Goal: Task Accomplishment & Management: Manage account settings

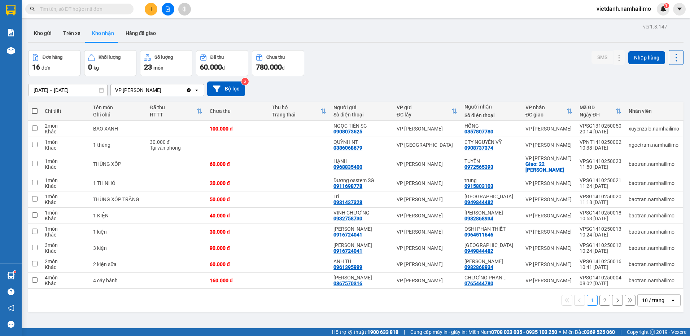
click at [599, 301] on button "2" at bounding box center [604, 300] width 11 height 11
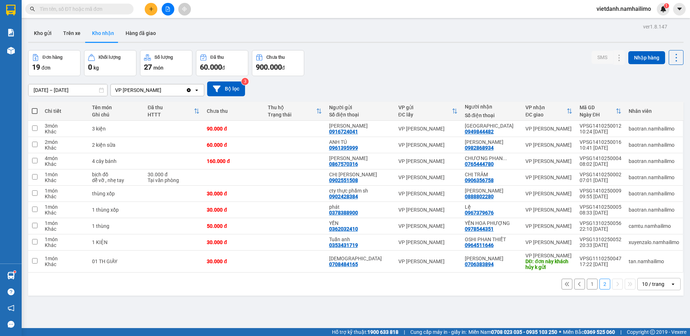
click at [587, 285] on button "1" at bounding box center [592, 284] width 11 height 11
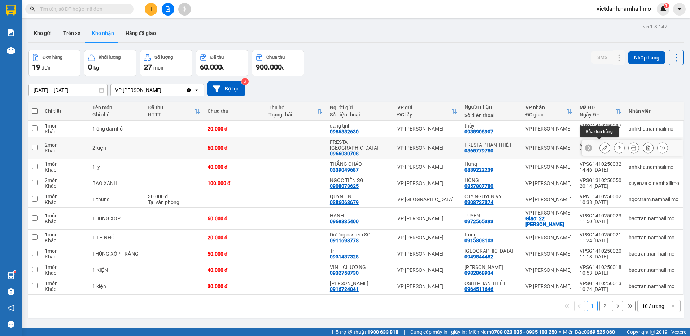
click at [602, 145] on icon at bounding box center [604, 147] width 5 height 5
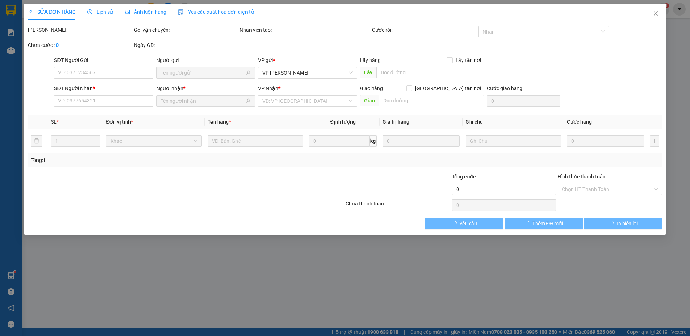
type input "0966030708"
type input "FRESTA - [GEOGRAPHIC_DATA]"
type input "0865779780"
type input "FRESTA PHAN THIẾT"
type input "60.000"
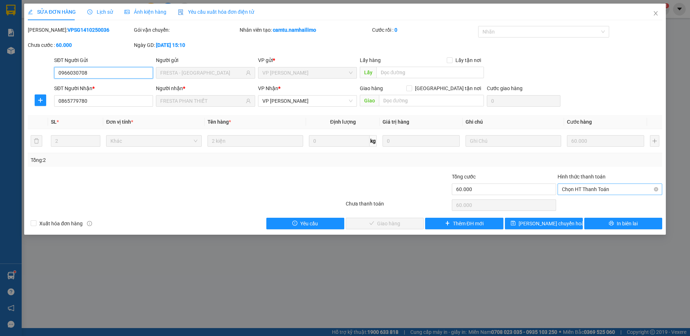
click at [584, 190] on span "Chọn HT Thanh Toán" at bounding box center [610, 189] width 96 height 11
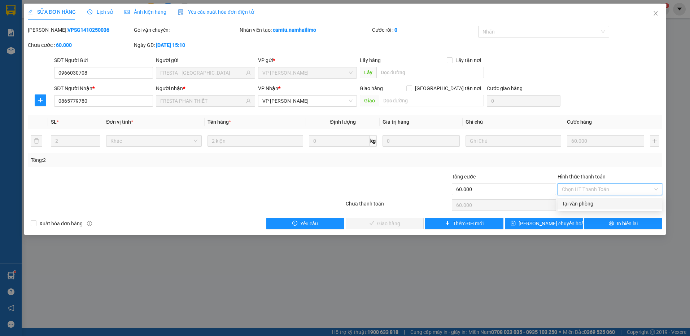
click at [579, 203] on div "Tại văn phòng" at bounding box center [610, 204] width 96 height 8
type input "0"
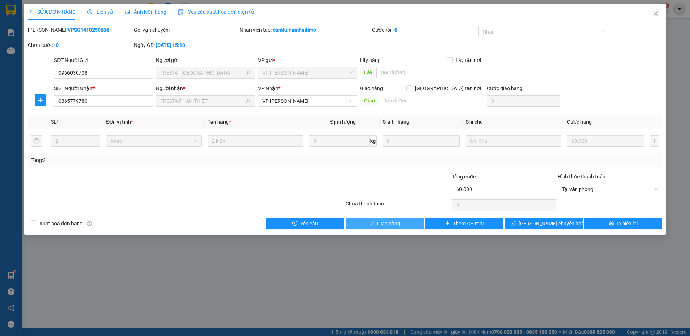
click at [381, 223] on span "Giao hàng" at bounding box center [388, 224] width 23 height 8
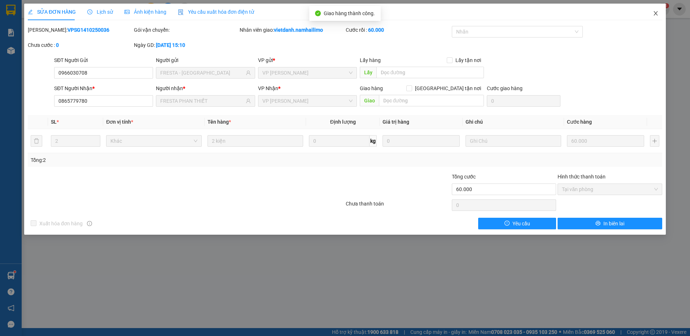
click at [653, 13] on icon "close" at bounding box center [656, 13] width 6 height 6
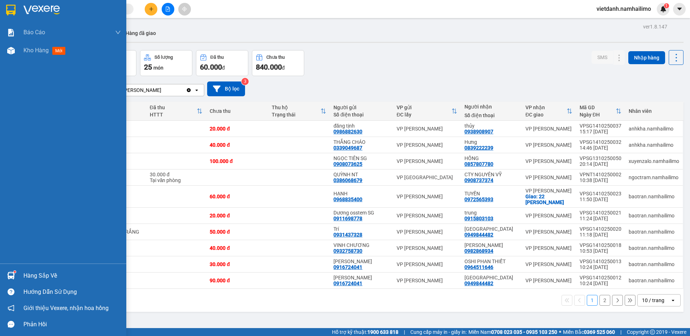
click at [10, 271] on div at bounding box center [11, 276] width 13 height 13
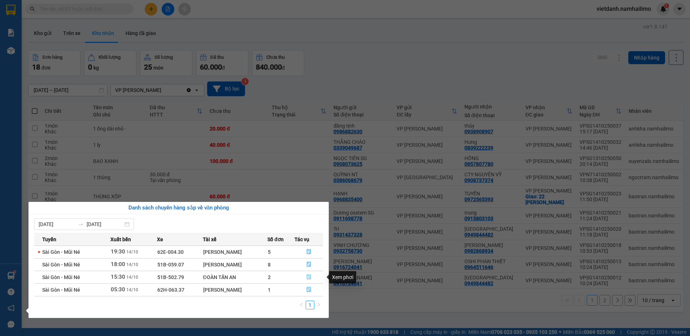
click at [310, 276] on icon "file-done" at bounding box center [308, 277] width 5 height 5
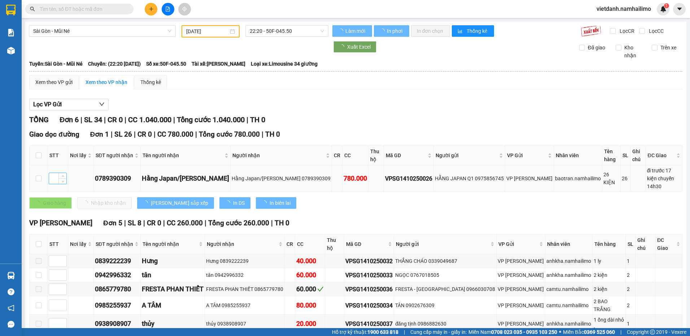
type input "[DATE]"
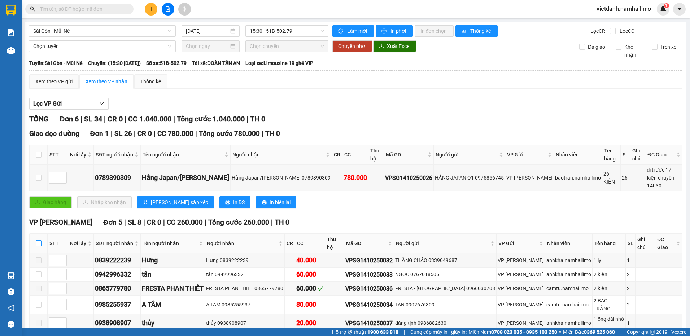
click at [38, 241] on input "checkbox" at bounding box center [39, 244] width 6 height 6
checkbox input "true"
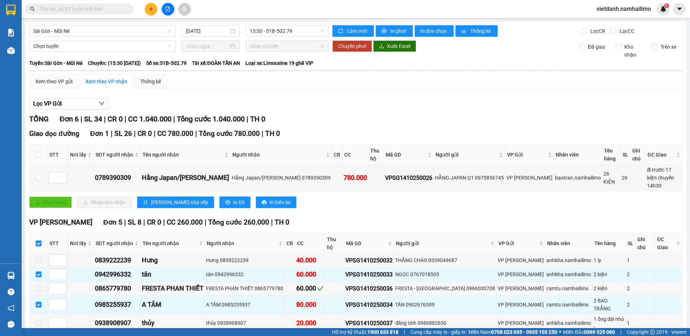
click at [38, 241] on input "checkbox" at bounding box center [39, 244] width 6 height 6
checkbox input "false"
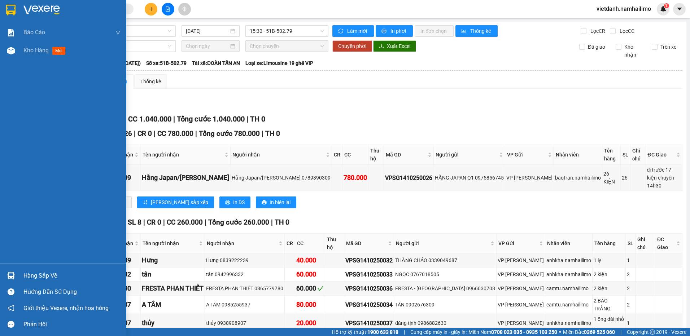
click at [5, 278] on div at bounding box center [11, 276] width 13 height 13
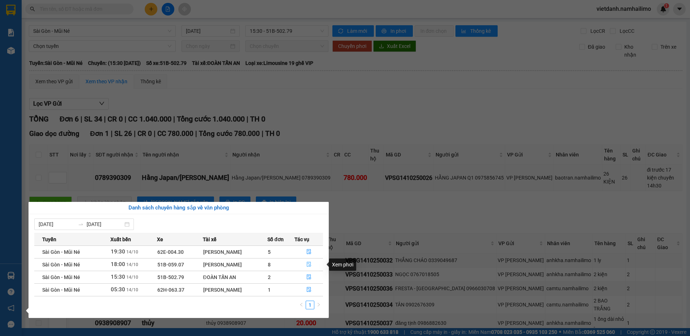
click at [310, 264] on icon "file-done" at bounding box center [308, 264] width 5 height 5
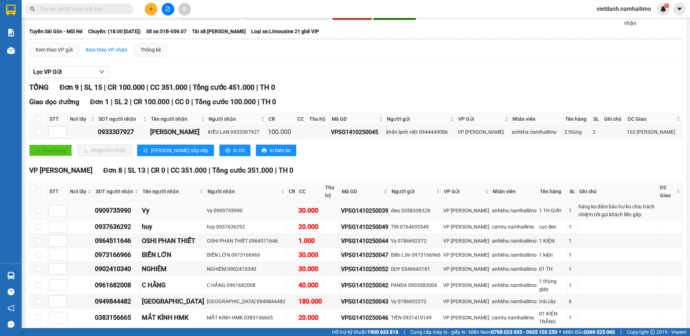
scroll to position [64, 0]
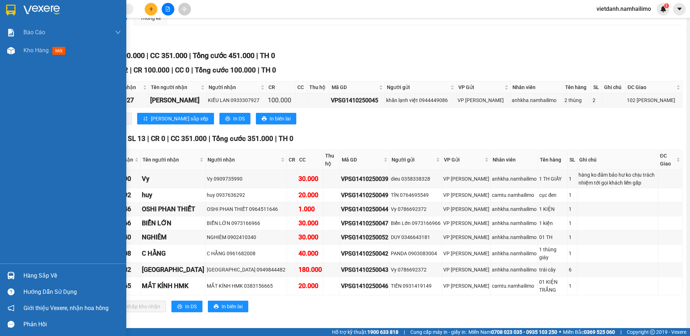
click at [21, 272] on div "Hàng sắp về" at bounding box center [63, 276] width 126 height 16
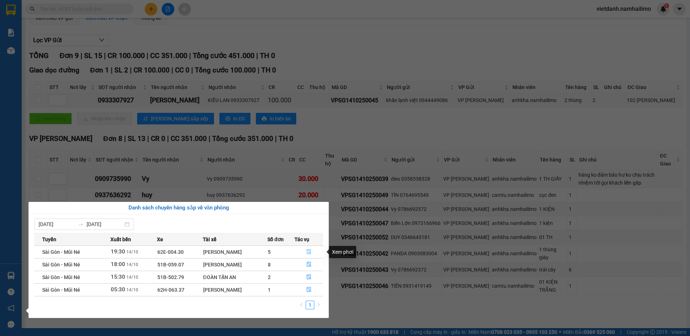
click at [311, 254] on icon "file-done" at bounding box center [309, 252] width 4 height 5
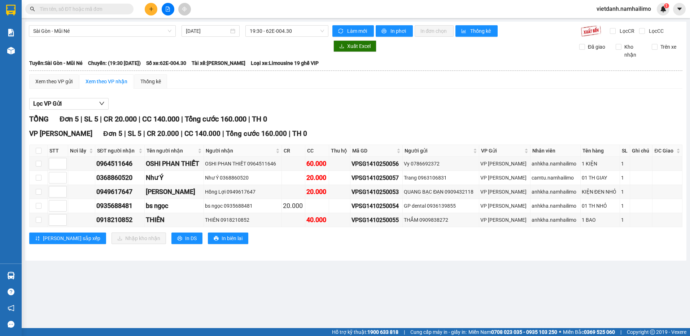
drag, startPoint x: 161, startPoint y: 279, endPoint x: 156, endPoint y: 279, distance: 5.8
click at [158, 279] on main "[GEOGRAPHIC_DATA] - Mũi Né [DATE] 19:30 - 62E-004.30 Làm mới In phơi In đơn chọ…" at bounding box center [345, 164] width 690 height 328
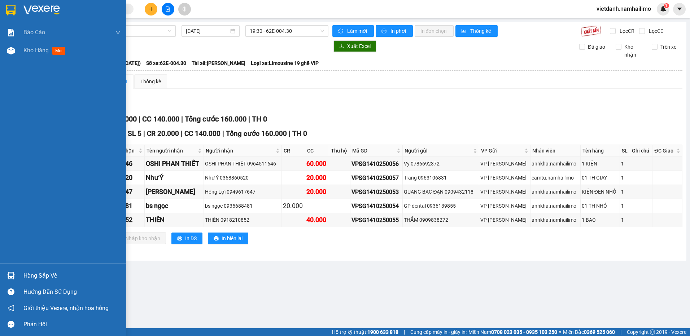
click at [19, 274] on div "Hàng sắp về" at bounding box center [63, 276] width 126 height 16
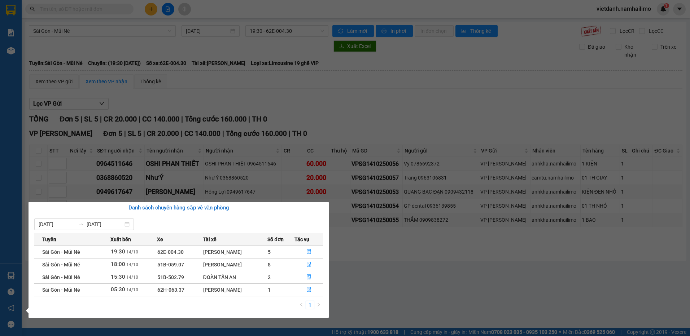
click at [320, 166] on section "Kết quả tìm kiếm ( 0 ) Bộ lọc No Data vietdanh.namhailimo 1 Báo cáo Báo cáo dòn…" at bounding box center [345, 168] width 690 height 336
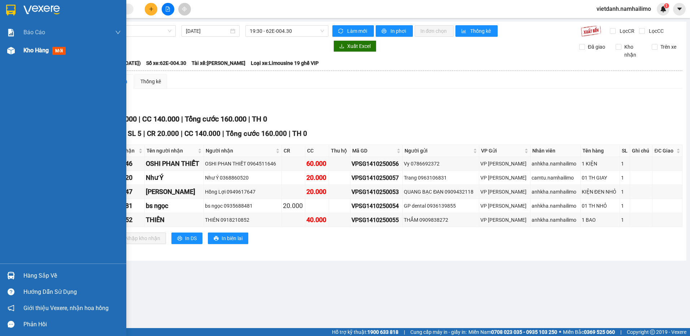
click at [51, 48] on div "Kho hàng mới" at bounding box center [45, 50] width 45 height 9
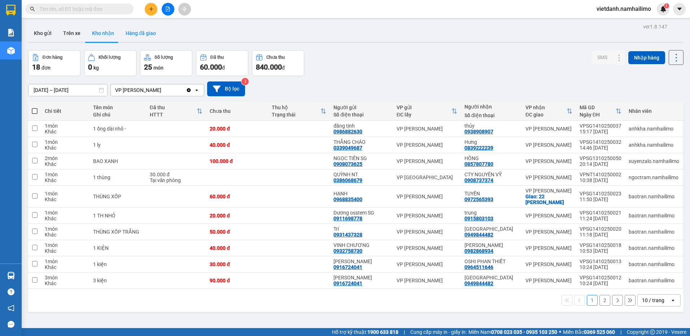
click at [152, 35] on button "Hàng đã giao" at bounding box center [141, 33] width 42 height 17
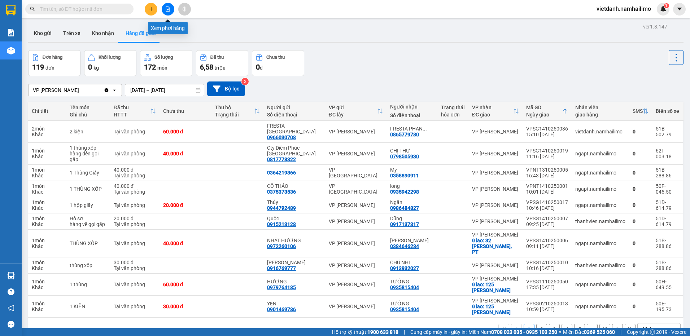
click at [164, 9] on button at bounding box center [168, 9] width 13 height 13
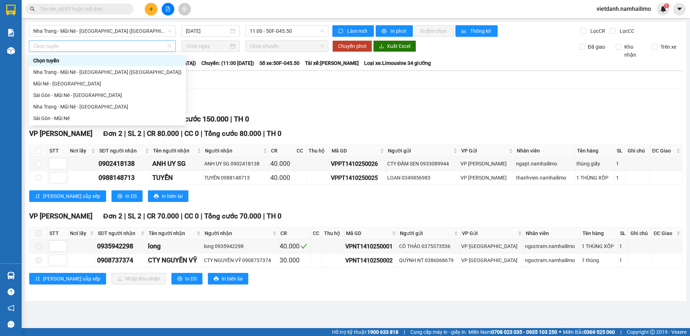
click at [69, 48] on span "Chọn tuyến" at bounding box center [102, 46] width 138 height 11
click at [73, 80] on div "Mũi Né - [GEOGRAPHIC_DATA]" at bounding box center [107, 84] width 148 height 8
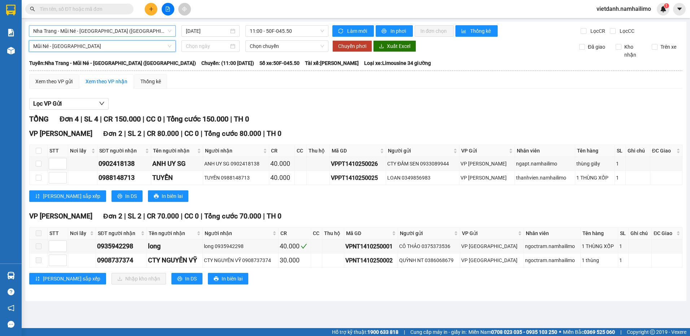
click at [147, 31] on span "Nha Trang - Mũi Né - [GEOGRAPHIC_DATA] ([GEOGRAPHIC_DATA])" at bounding box center [102, 31] width 138 height 11
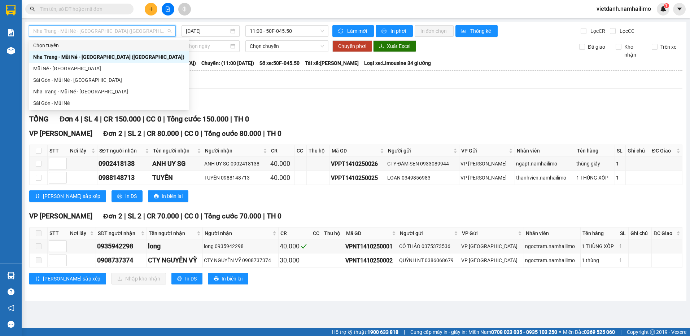
click at [91, 45] on div "Chọn tuyến" at bounding box center [108, 45] width 151 height 8
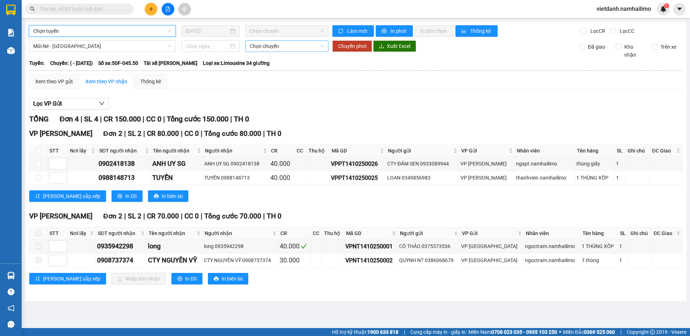
click at [268, 48] on span "Chọn chuyến" at bounding box center [287, 46] width 75 height 11
click at [197, 43] on input at bounding box center [207, 46] width 43 height 8
click at [118, 30] on span "Chọn tuyến" at bounding box center [102, 31] width 138 height 11
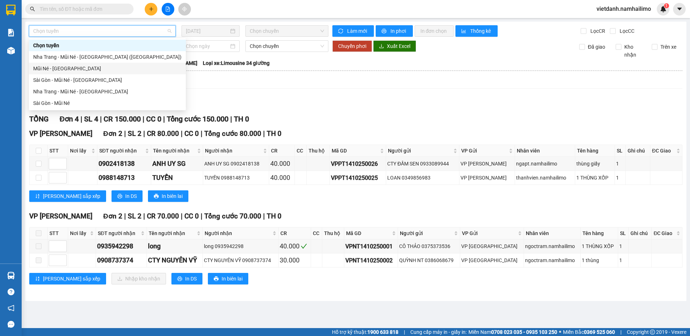
click at [66, 66] on div "Mũi Né - [GEOGRAPHIC_DATA]" at bounding box center [107, 69] width 148 height 8
type input "[DATE]"
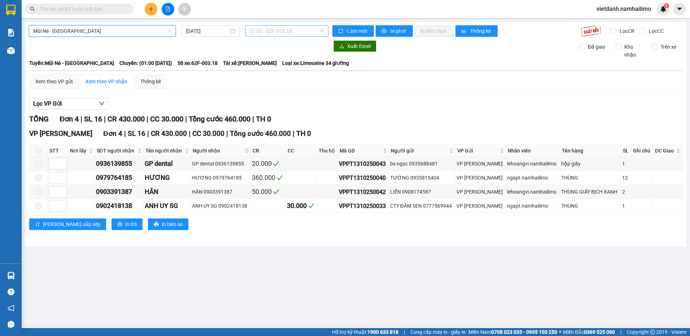
click at [262, 30] on span "01:00 - 62F-003.18" at bounding box center [287, 31] width 75 height 11
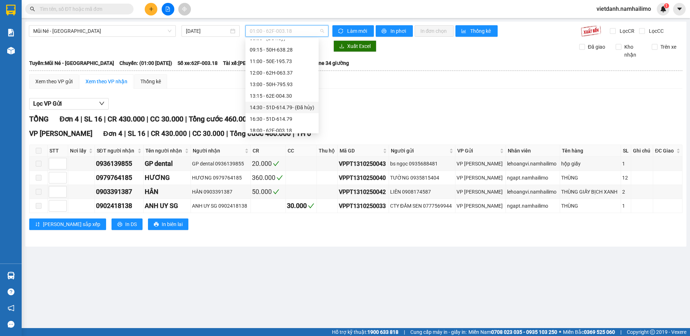
scroll to position [69, 0]
click at [285, 118] on div "18:00 - 62F-003.18" at bounding box center [282, 115] width 65 height 8
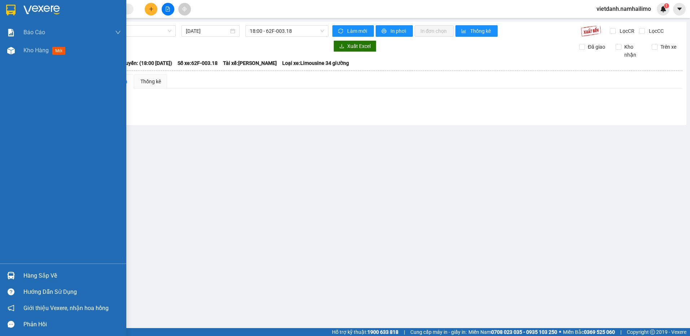
click at [13, 273] on img at bounding box center [11, 276] width 8 height 8
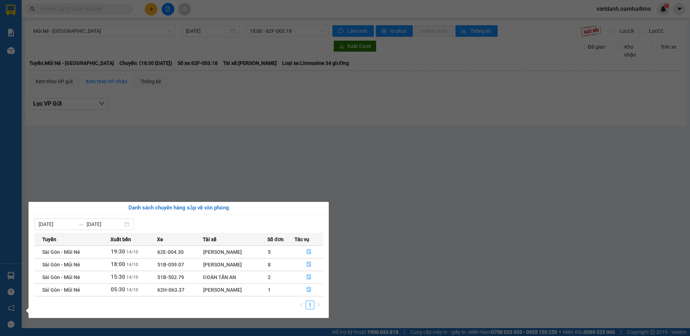
click at [259, 167] on section "Kết quả tìm kiếm ( 0 ) Bộ lọc No Data vietdanh.namhailimo 1 Báo cáo Báo cáo dòn…" at bounding box center [345, 168] width 690 height 336
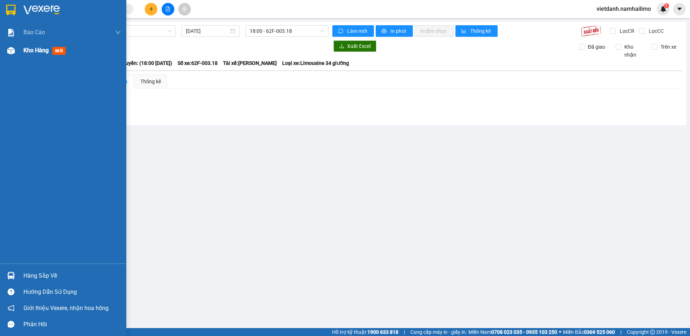
click at [13, 49] on img at bounding box center [11, 51] width 8 height 8
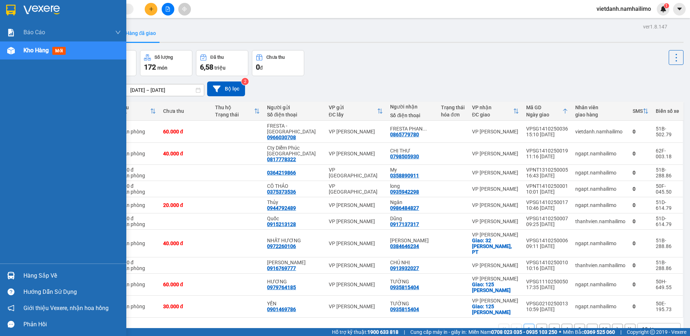
click at [16, 278] on div at bounding box center [11, 276] width 13 height 13
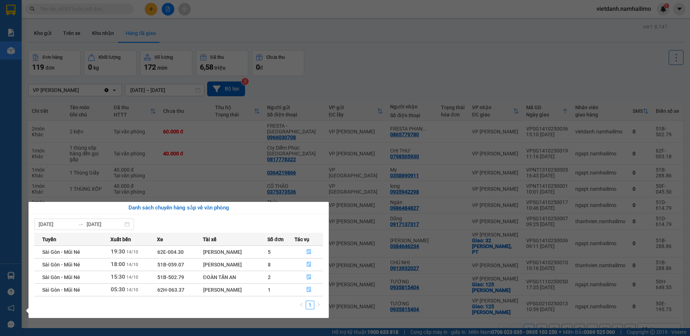
click at [244, 130] on section "Kết quả tìm kiếm ( 0 ) Bộ lọc No Data vietdanh.namhailimo 1 Báo cáo Báo cáo dòn…" at bounding box center [345, 168] width 690 height 336
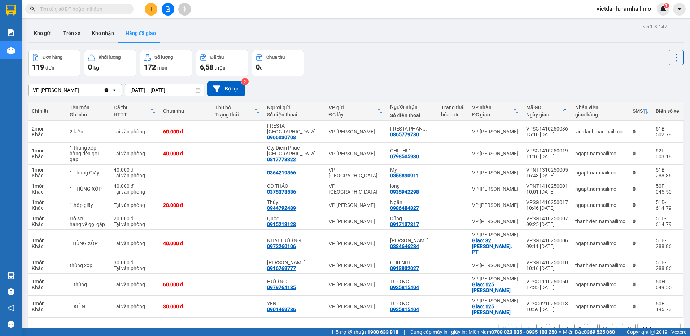
click at [167, 11] on icon "file-add" at bounding box center [168, 8] width 4 height 5
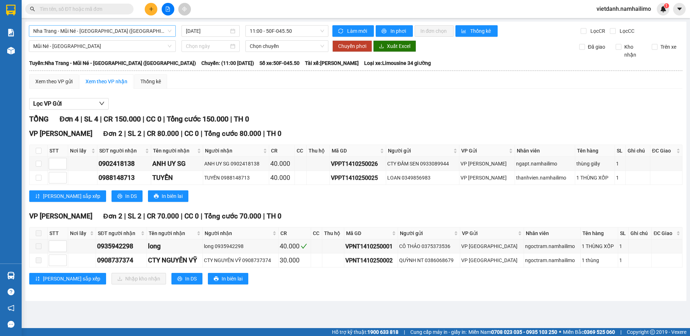
click at [77, 28] on span "Nha Trang - Mũi Né - [GEOGRAPHIC_DATA] ([GEOGRAPHIC_DATA])" at bounding box center [102, 31] width 138 height 11
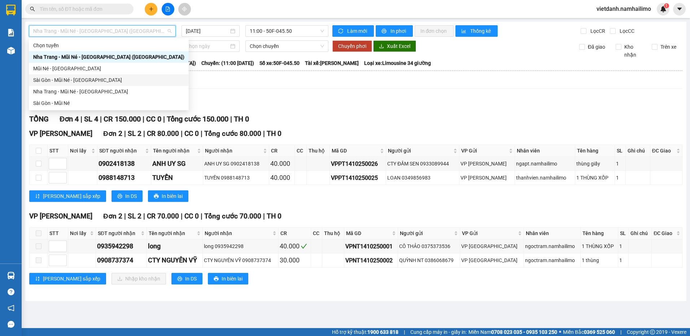
click at [83, 83] on div "Sài Gòn - Mũi Né - [GEOGRAPHIC_DATA]" at bounding box center [108, 80] width 151 height 8
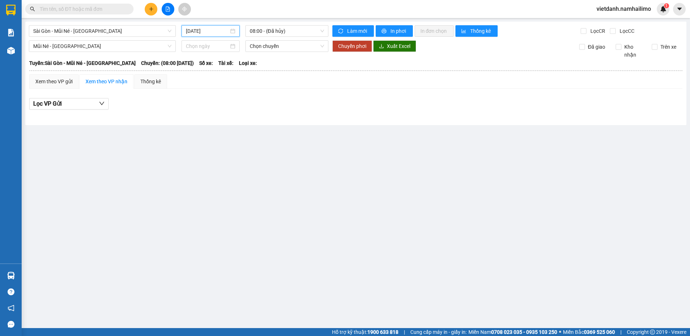
click at [208, 34] on input "[DATE]" at bounding box center [207, 31] width 43 height 8
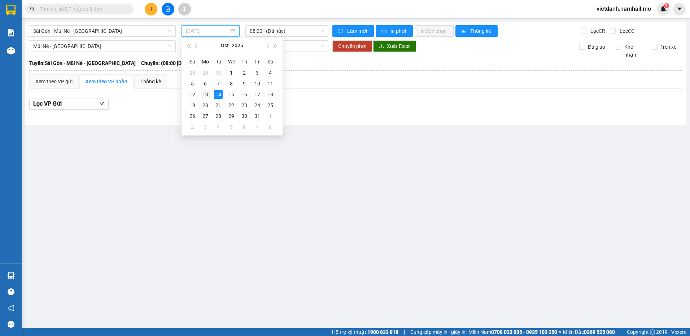
click at [206, 97] on div "13" at bounding box center [205, 94] width 9 height 9
type input "[DATE]"
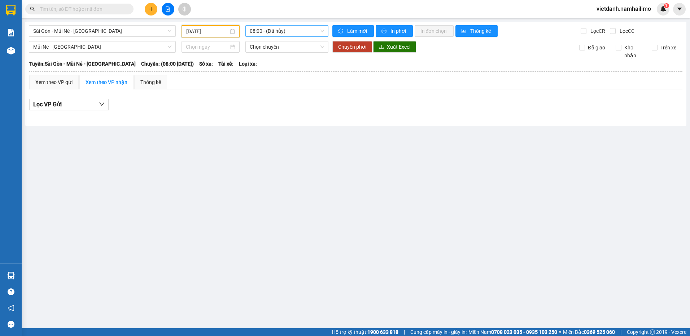
click at [274, 30] on span "08:00 - (Đã hủy)" at bounding box center [287, 31] width 75 height 11
click at [281, 81] on div "22:20 - 50F-045.50" at bounding box center [278, 80] width 56 height 8
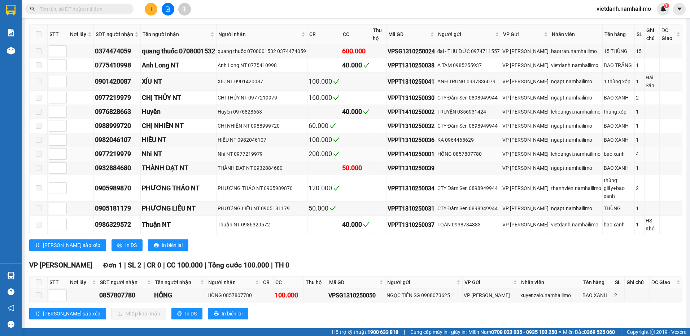
scroll to position [133, 0]
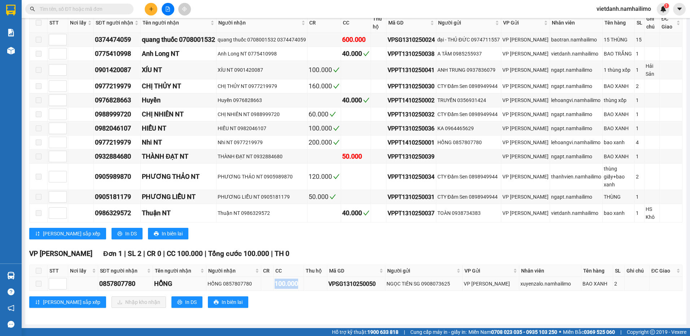
drag, startPoint x: 275, startPoint y: 283, endPoint x: 303, endPoint y: 283, distance: 27.8
click at [303, 283] on td "100.000" at bounding box center [289, 284] width 30 height 14
drag, startPoint x: 303, startPoint y: 283, endPoint x: 296, endPoint y: 297, distance: 15.8
click at [296, 297] on div "[PERSON_NAME] sắp xếp Nhập kho nhận In DS In biên lai" at bounding box center [355, 303] width 653 height 12
click at [42, 266] on th at bounding box center [39, 271] width 18 height 12
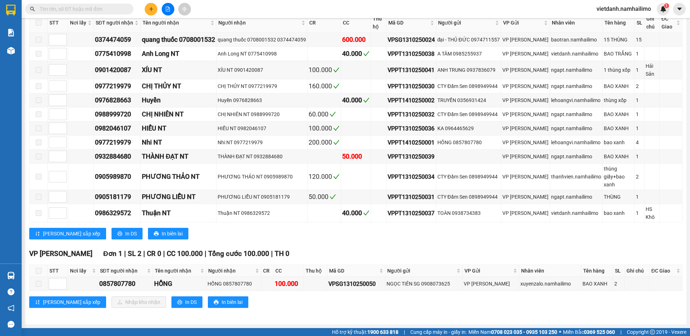
click at [41, 268] on span at bounding box center [39, 271] width 6 height 6
click at [251, 312] on div "VP [PERSON_NAME] Đơn 1 | SL 2 | CR 0 | CC 100.000 | Tổng cước 100.000 | TH 0 ST…" at bounding box center [355, 281] width 653 height 65
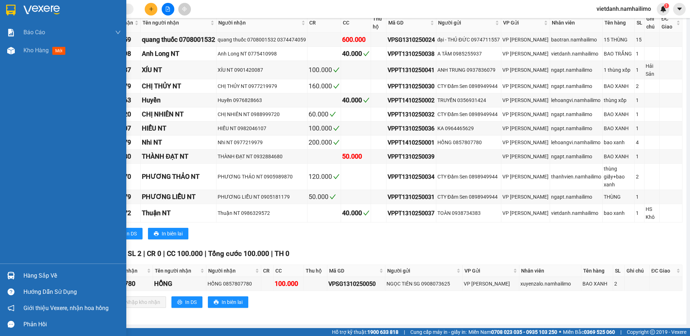
click at [27, 272] on div "Hàng sắp về" at bounding box center [71, 276] width 97 height 11
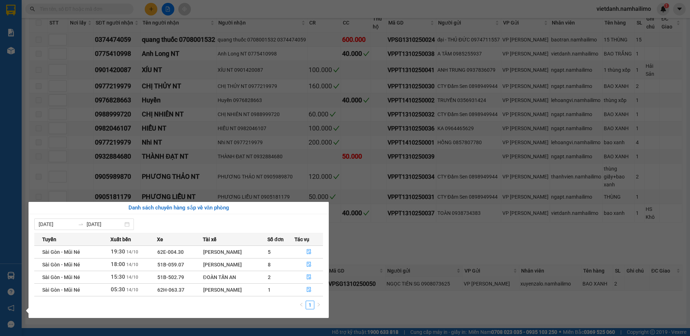
drag, startPoint x: 429, startPoint y: 266, endPoint x: 419, endPoint y: 276, distance: 15.1
click at [427, 268] on section "Kết quả tìm kiếm ( 0 ) Bộ lọc No Data vietdanh.namhailimo 1 Báo cáo Báo cáo dòn…" at bounding box center [345, 168] width 690 height 336
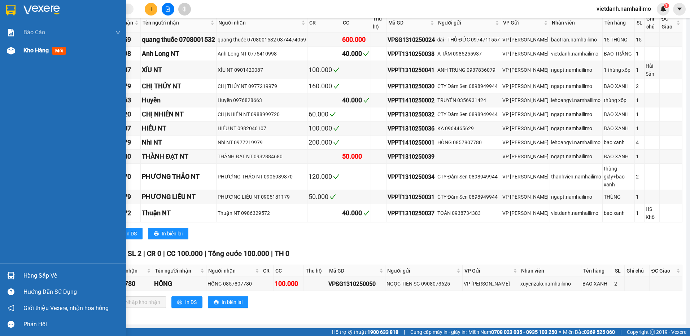
click at [14, 53] on img at bounding box center [11, 51] width 8 height 8
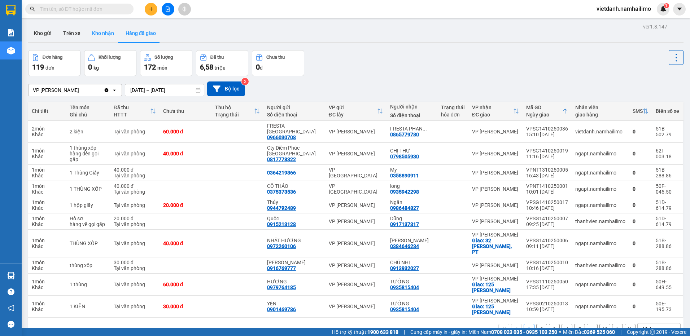
click at [109, 30] on button "Kho nhận" at bounding box center [103, 33] width 34 height 17
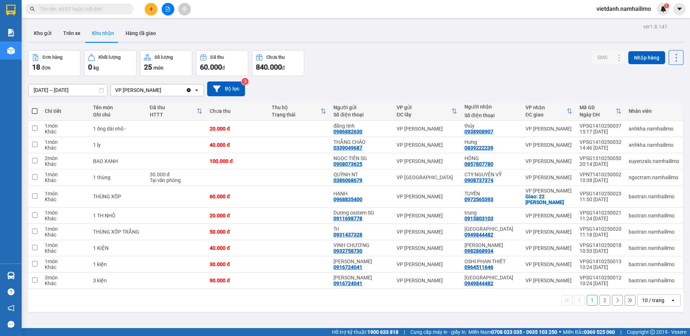
click at [205, 314] on div "ver 1.8.147 Kho gửi Trên xe Kho nhận Hàng đã giao Đơn hàng 18 đơn Khối lượng 0 …" at bounding box center [355, 190] width 661 height 336
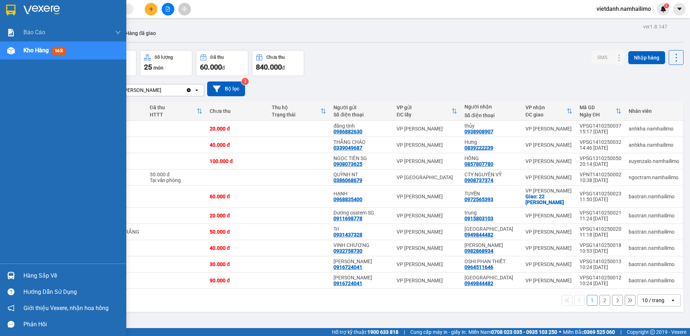
click at [15, 276] on div at bounding box center [11, 276] width 13 height 13
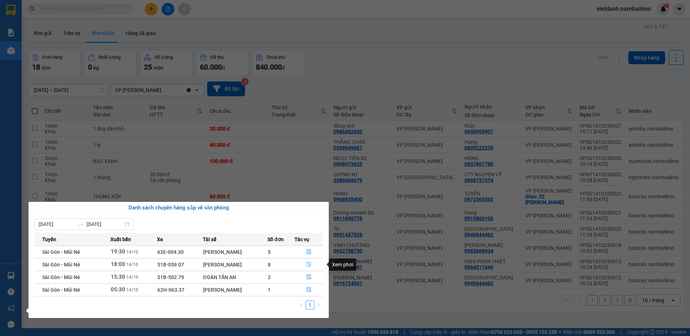
click at [309, 266] on icon "file-done" at bounding box center [308, 264] width 5 height 5
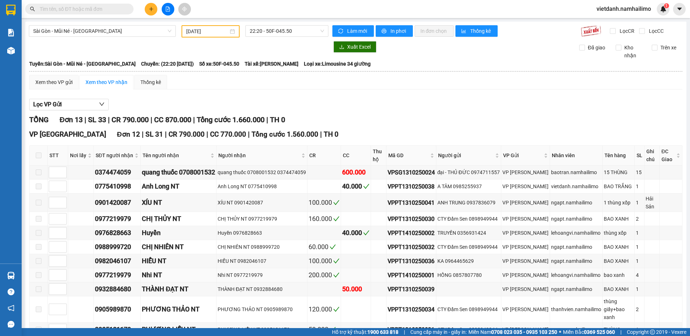
type input "[DATE]"
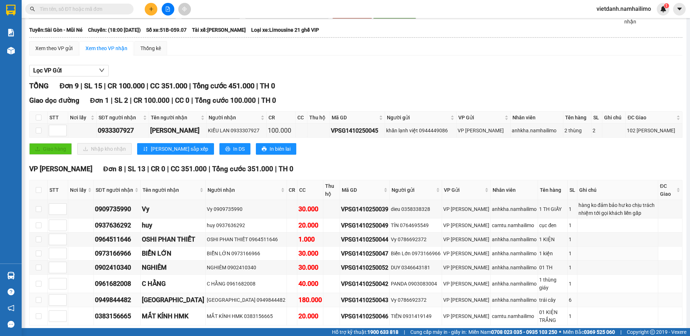
scroll to position [64, 0]
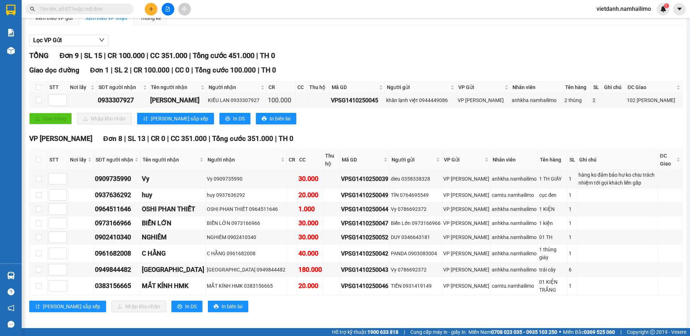
click at [304, 310] on div "VP [PERSON_NAME] Đơn 8 | SL 13 | CR 0 | CC 351.000 | Tổng cước 351.000 | TH 0 S…" at bounding box center [355, 226] width 653 height 184
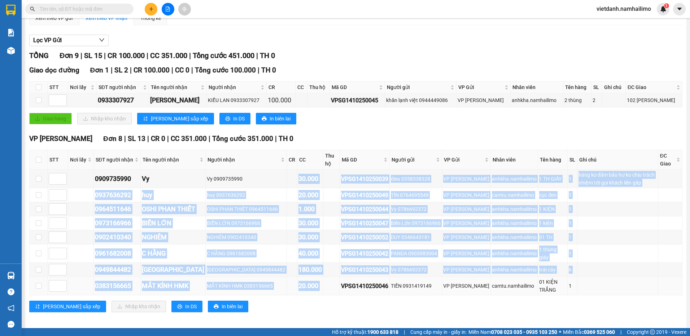
drag, startPoint x: 282, startPoint y: 177, endPoint x: 314, endPoint y: 286, distance: 113.4
click at [314, 286] on tbody "0909735990 Vy Vy 0909735990 30.000 VPSG1410250039 dieu 0358338328 VP [PERSON_NA…" at bounding box center [356, 233] width 653 height 126
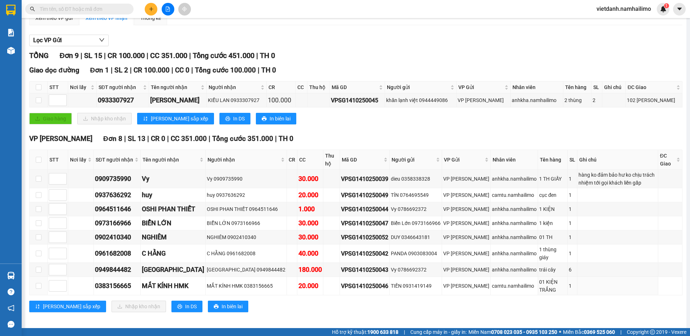
drag, startPoint x: 314, startPoint y: 286, endPoint x: 314, endPoint y: 297, distance: 11.6
click at [314, 301] on div "[PERSON_NAME] sắp xếp Nhập kho nhận In DS In biên lai" at bounding box center [355, 307] width 653 height 12
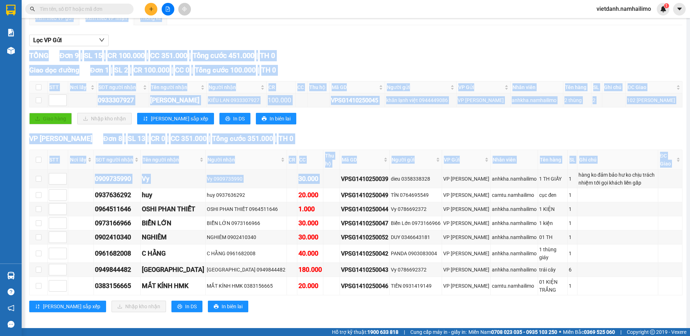
drag, startPoint x: 326, startPoint y: 179, endPoint x: 386, endPoint y: 295, distance: 130.3
click at [386, 295] on div "VP [PERSON_NAME] Đơn 8 | SL 13 | CR 0 | CC 351.000 | Tổng cước 351.000 | TH 0 S…" at bounding box center [355, 226] width 653 height 184
drag, startPoint x: 386, startPoint y: 295, endPoint x: 356, endPoint y: 301, distance: 30.6
click at [356, 301] on div "[PERSON_NAME] sắp xếp Nhập kho nhận In DS In biên lai" at bounding box center [355, 307] width 653 height 12
drag, startPoint x: 82, startPoint y: 176, endPoint x: 313, endPoint y: 316, distance: 270.6
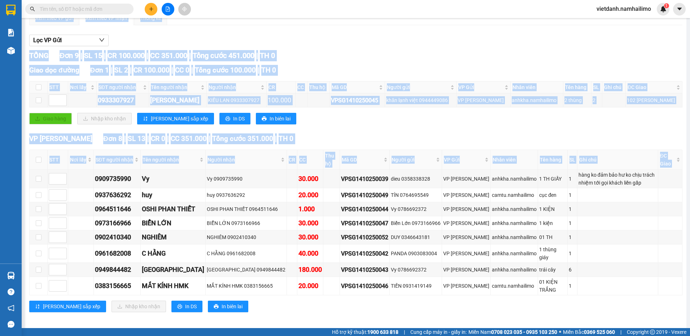
click at [313, 316] on div "TỔNG Đơn 9 | SL 15 | CR 100.000 | CC 351.000 | Tổng cước 451.000 | TH 0 Giao dọ…" at bounding box center [355, 185] width 653 height 271
drag, startPoint x: 313, startPoint y: 316, endPoint x: 406, endPoint y: 318, distance: 93.1
click at [406, 318] on div "[GEOGRAPHIC_DATA] - Mũi Né [DATE] 18:00 - 51B-059.07 Làm mới In phơi In đơn chọ…" at bounding box center [355, 143] width 661 height 371
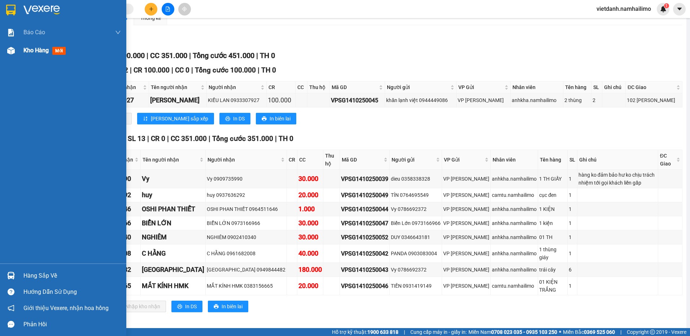
click at [16, 53] on div at bounding box center [11, 50] width 13 height 13
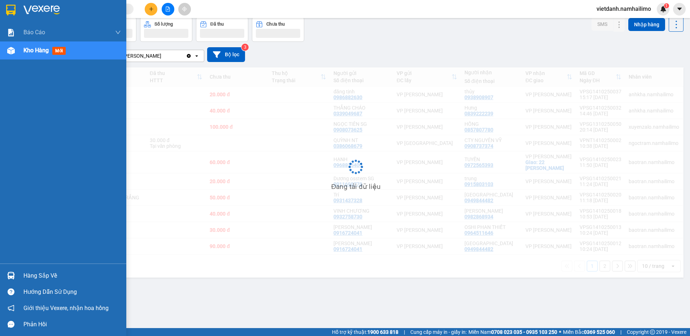
scroll to position [33, 0]
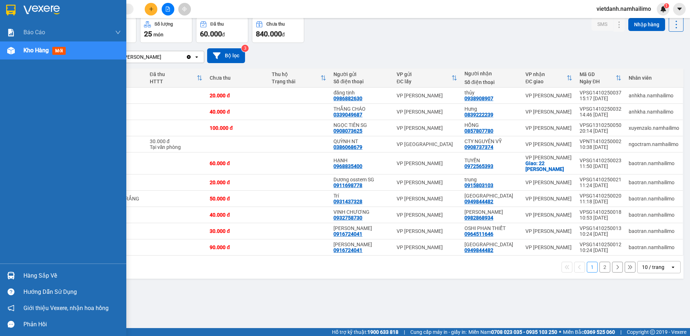
click at [33, 279] on div "Hàng sắp về" at bounding box center [71, 276] width 97 height 11
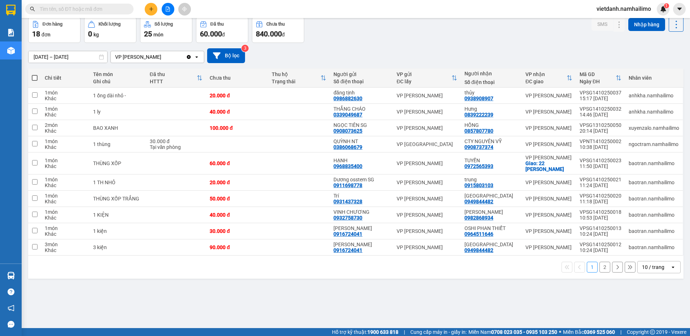
click at [359, 304] on section "Kết quả tìm kiếm ( 0 ) Bộ lọc No Data vietdanh.namhailimo 1 Báo cáo Báo cáo dòn…" at bounding box center [345, 168] width 690 height 336
